Goal: Information Seeking & Learning: Find specific fact

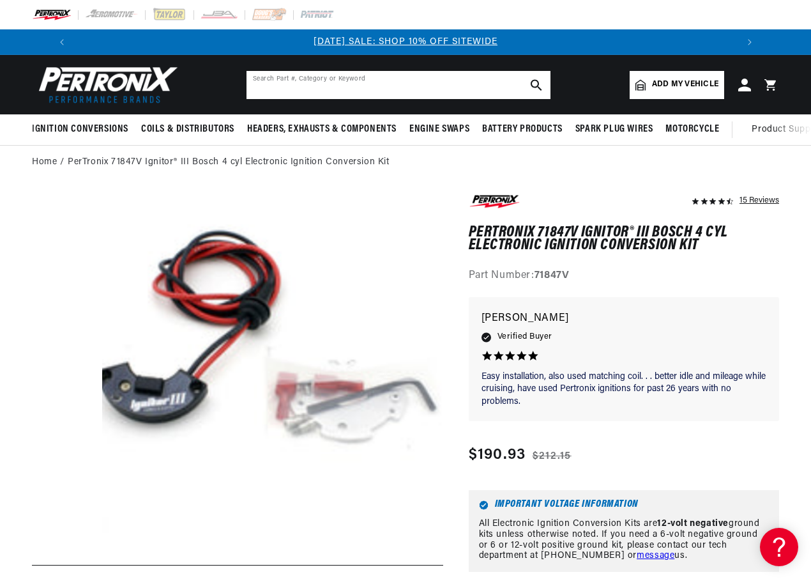
click at [275, 83] on input "text" at bounding box center [399, 85] width 304 height 28
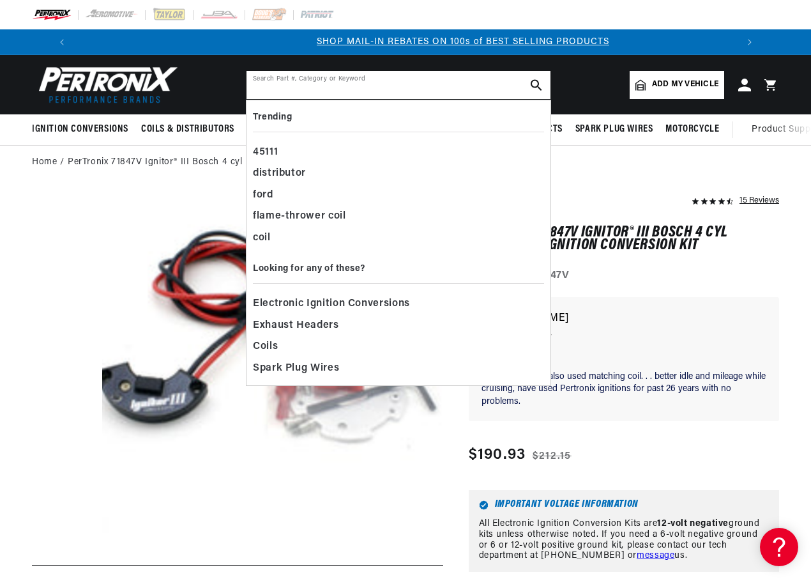
scroll to position [0, 683]
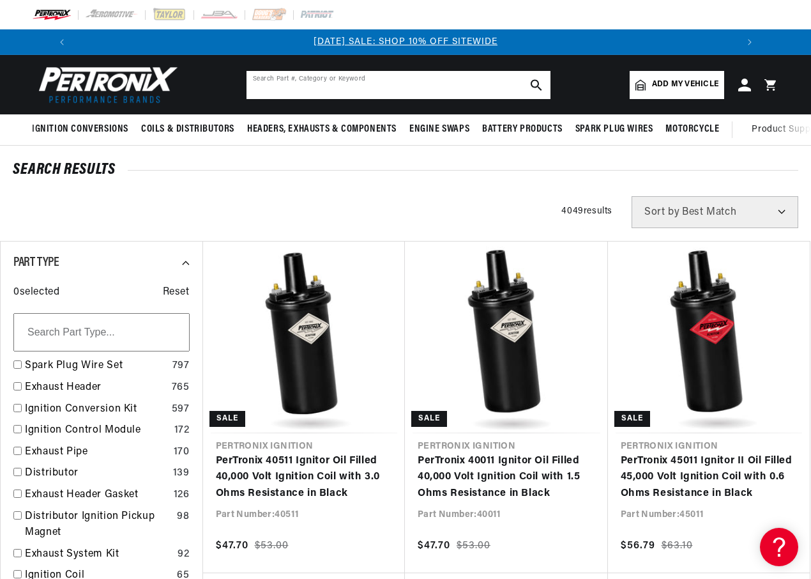
click at [268, 82] on input "text" at bounding box center [399, 85] width 304 height 28
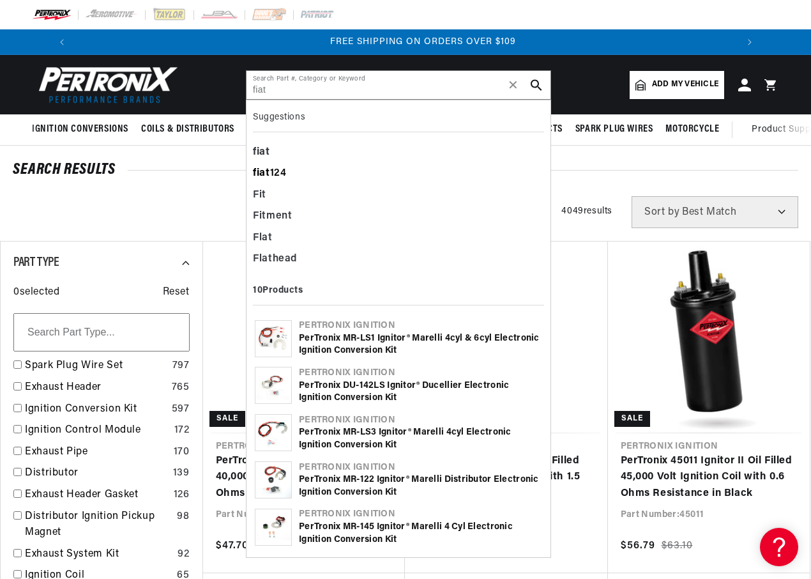
click at [286, 176] on div "fiat 124" at bounding box center [398, 174] width 291 height 22
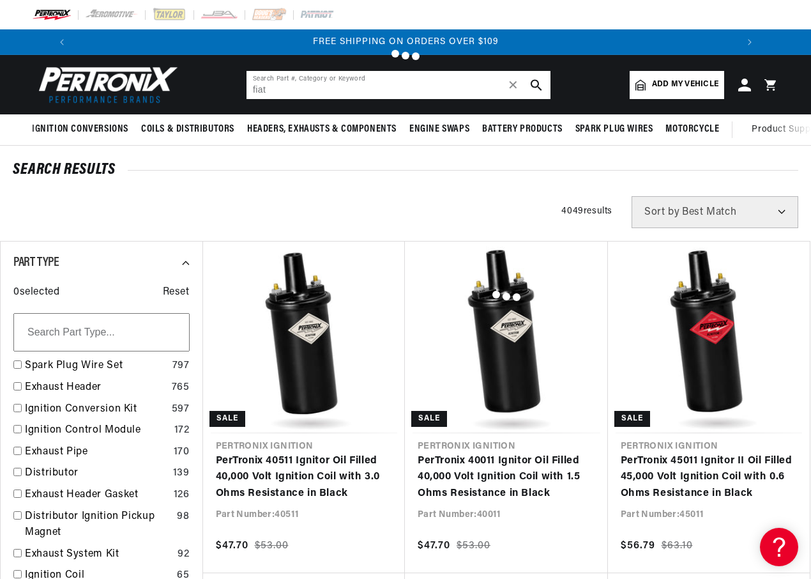
type input "fiat 124"
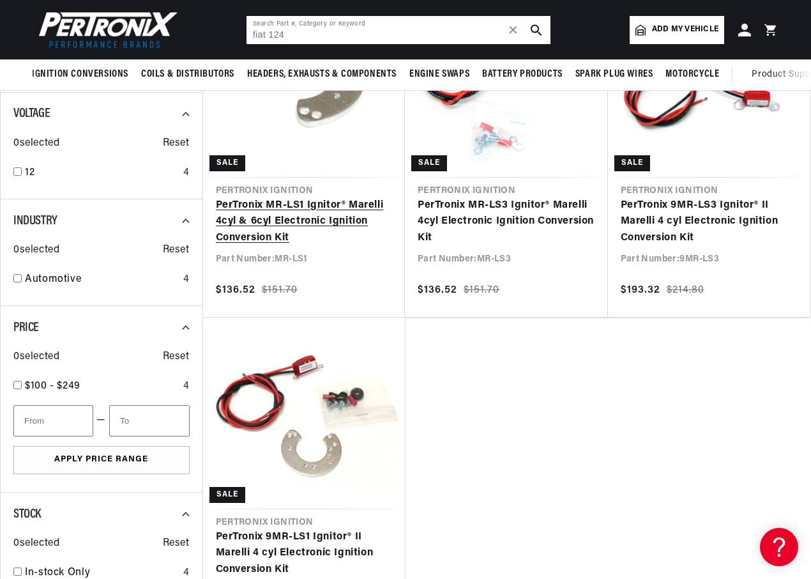
scroll to position [0, 0]
